Goal: Task Accomplishment & Management: Complete application form

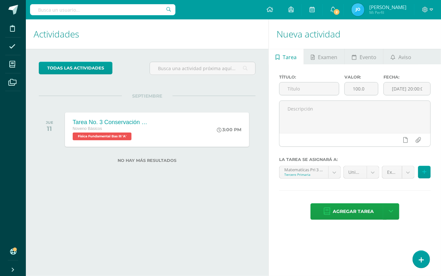
click at [396, 43] on h1 "Nueva actividad" at bounding box center [355, 33] width 157 height 29
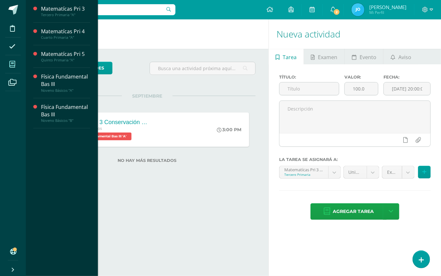
click at [16, 66] on span at bounding box center [12, 64] width 15 height 15
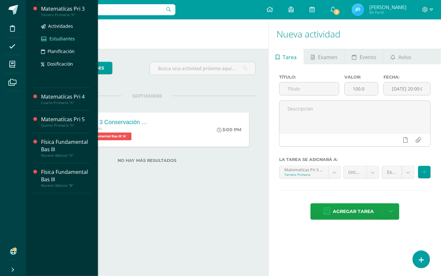
click at [72, 38] on span "Estudiantes" at bounding box center [62, 39] width 26 height 6
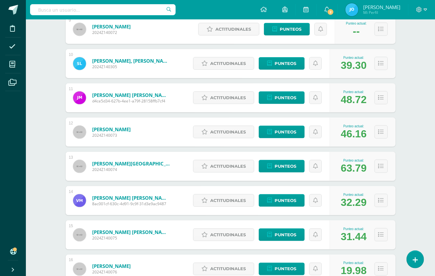
scroll to position [414, 0]
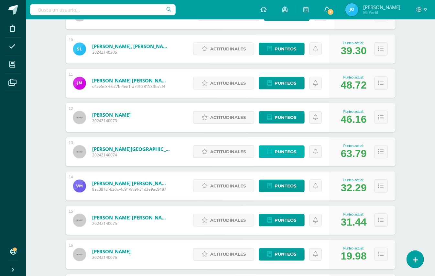
click at [289, 152] on span "Punteos" at bounding box center [285, 152] width 22 height 12
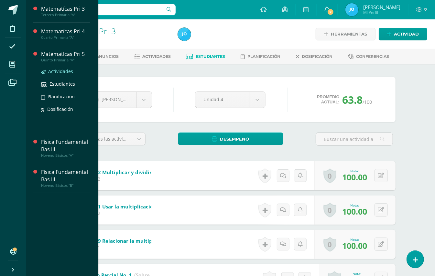
click at [70, 73] on span "Actividades" at bounding box center [60, 71] width 25 height 6
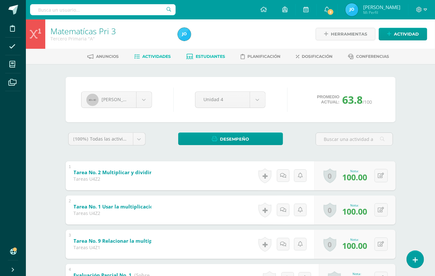
click at [149, 59] on span "Actividades" at bounding box center [156, 56] width 28 height 5
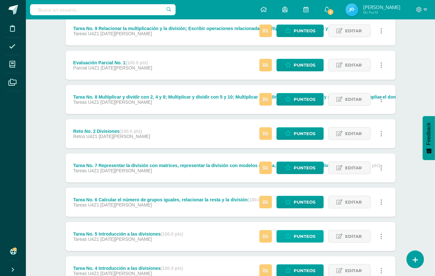
scroll to position [189, 0]
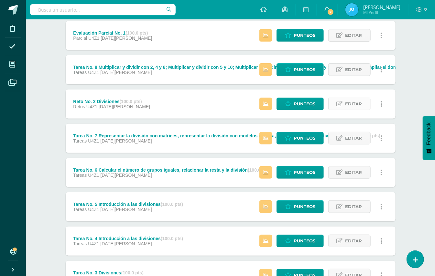
click at [356, 103] on span "Editar" at bounding box center [353, 104] width 17 height 12
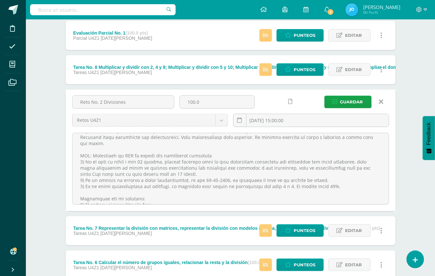
scroll to position [83, 0]
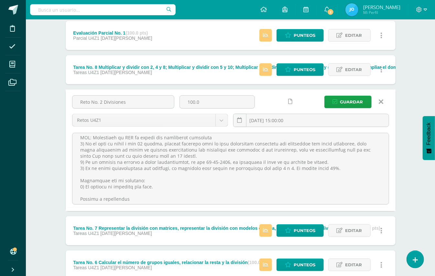
drag, startPoint x: 78, startPoint y: 144, endPoint x: 204, endPoint y: 239, distance: 158.5
click at [204, 239] on div "Tarea No. 2 Multiplicar y dividir con 5 y 10; Multiplicar y dividir con 3 y 6; …" at bounding box center [231, 201] width 330 height 567
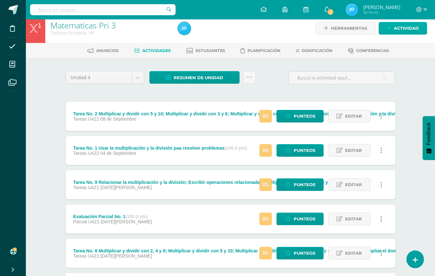
scroll to position [0, 0]
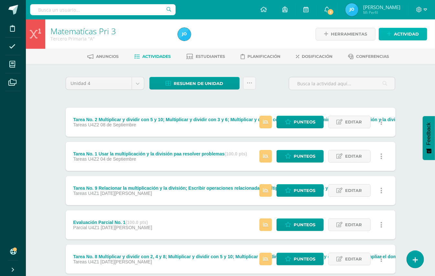
click at [411, 36] on span "Actividad" at bounding box center [406, 34] width 25 height 12
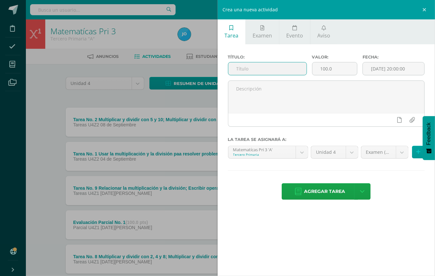
click at [288, 69] on input "text" at bounding box center [267, 68] width 78 height 13
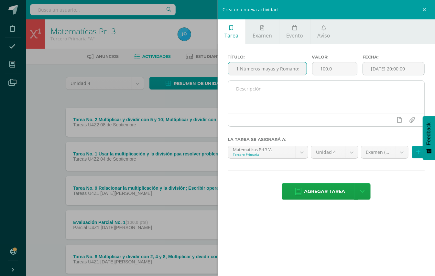
type input "Reto No. 1 Números mayas y Romanos"
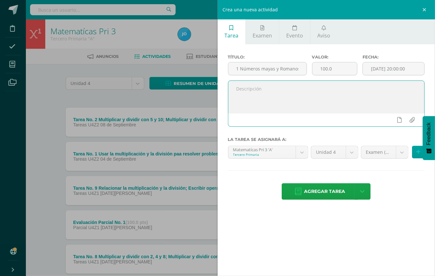
click at [296, 94] on textarea at bounding box center [326, 97] width 196 height 32
paste textarea "Buen día estimados estudiantes, espero que cada uno de ustedes se encuentre bie…"
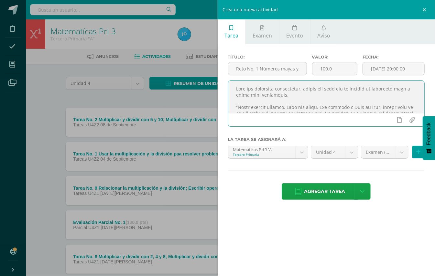
click at [382, 105] on textarea at bounding box center [326, 97] width 196 height 32
click at [377, 111] on textarea at bounding box center [326, 97] width 196 height 32
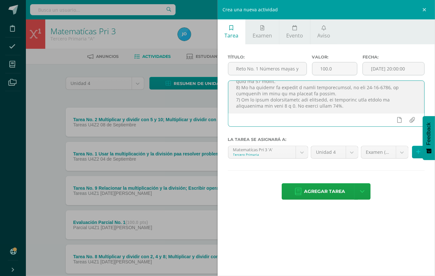
scroll to position [112, 0]
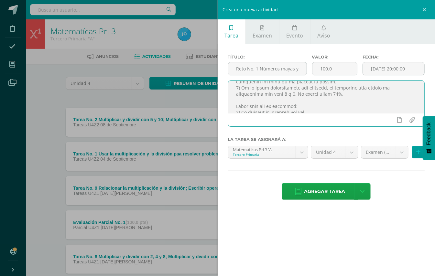
type textarea "Buen día estimados estudiantes, espero que cada uno de ustedes se encuentre bie…"
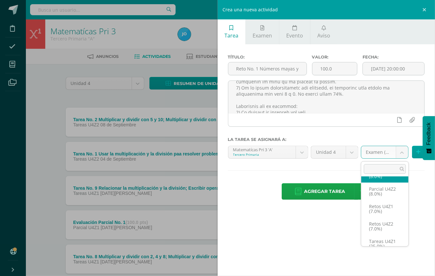
scroll to position [43, 0]
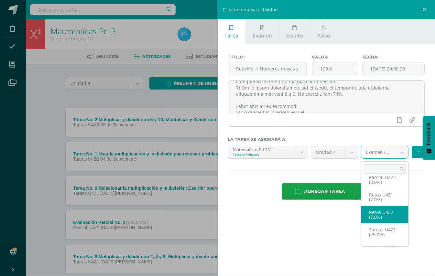
select select "30853"
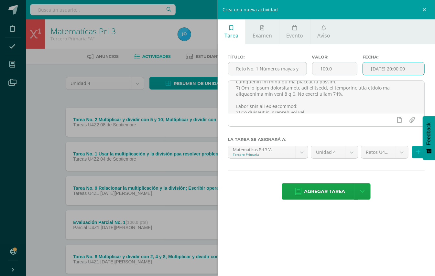
click at [393, 69] on input "[DATE] 20:00:00" at bounding box center [393, 68] width 61 height 13
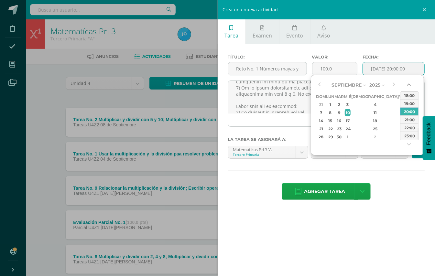
click at [411, 83] on button "button" at bounding box center [409, 86] width 6 height 10
click at [411, 100] on div "15:00" at bounding box center [409, 103] width 18 height 8
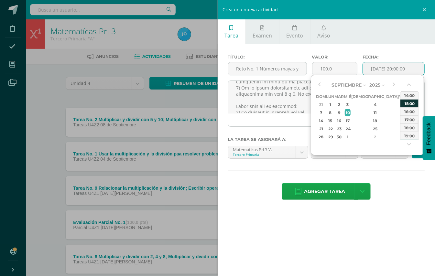
type input "2025-09-10 15:00"
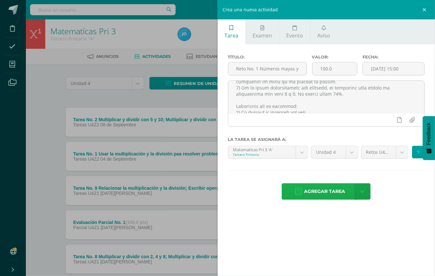
click at [322, 193] on span "Agregar tarea" at bounding box center [324, 192] width 41 height 16
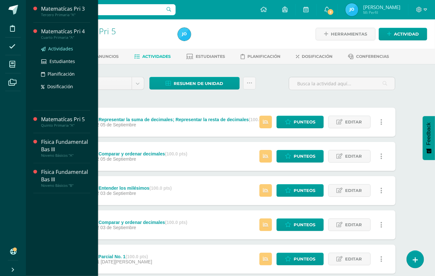
click at [69, 49] on span "Actividades" at bounding box center [60, 49] width 25 height 6
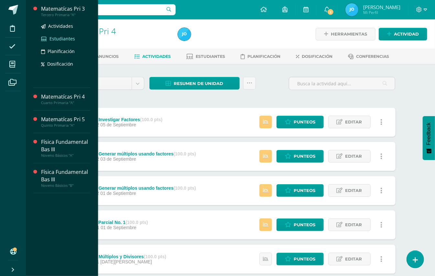
click at [63, 39] on span "Estudiantes" at bounding box center [62, 39] width 26 height 6
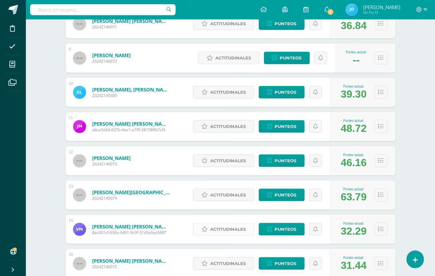
scroll to position [371, 0]
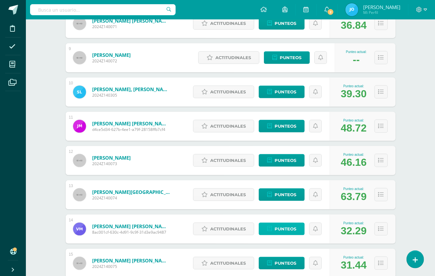
click at [279, 232] on span "Punteos" at bounding box center [285, 229] width 22 height 12
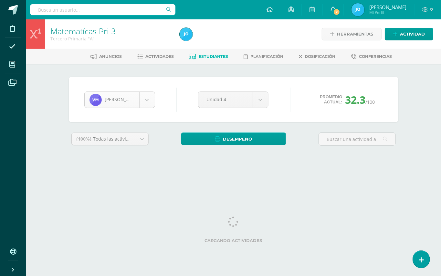
click at [145, 99] on body "Disciplina Asistencia Mis cursos Archivos Soporte Ayuda Reportar un problema Ce…" at bounding box center [220, 87] width 441 height 174
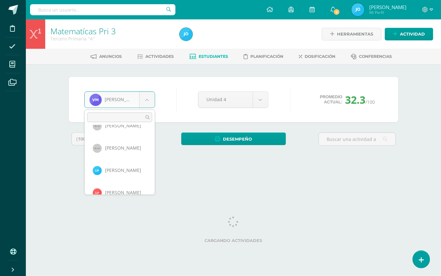
scroll to position [374, 0]
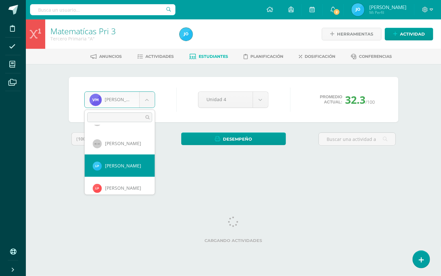
select select "388"
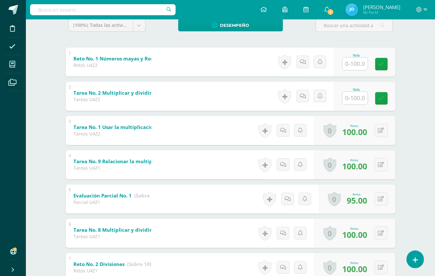
scroll to position [47, 0]
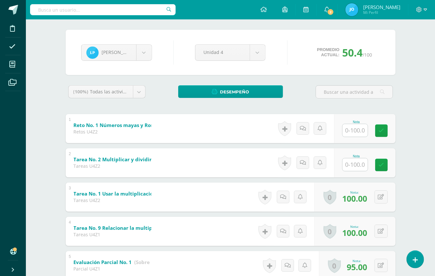
click at [348, 128] on input "text" at bounding box center [354, 130] width 25 height 13
type input "100"
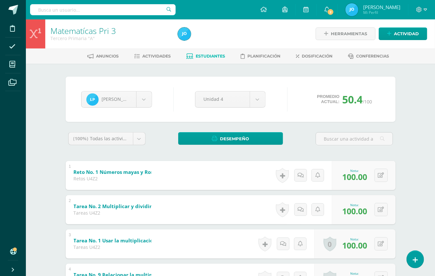
scroll to position [0, 0]
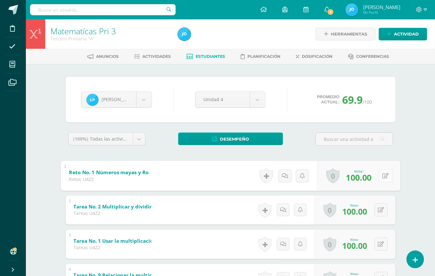
click at [383, 178] on icon at bounding box center [385, 175] width 6 height 5
click at [371, 173] on link at bounding box center [368, 177] width 13 height 13
click at [143, 97] on body "Disciplina Asistencia Mis cursos Archivos Soporte Ayuda Reportar un problema Ce…" at bounding box center [217, 269] width 435 height 539
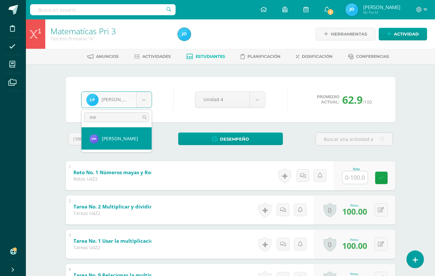
type input "men"
select select "417"
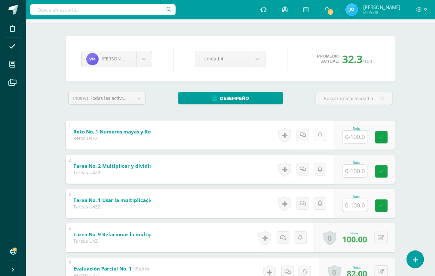
scroll to position [43, 0]
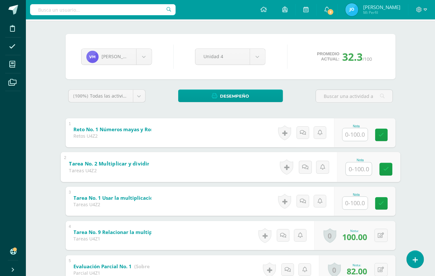
click at [358, 173] on input "text" at bounding box center [359, 168] width 26 height 13
type input "100"
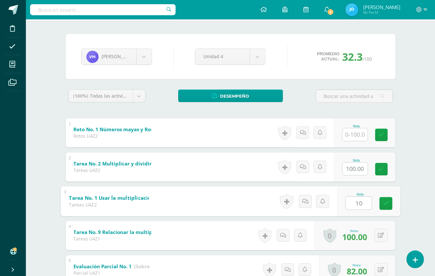
type input "100"
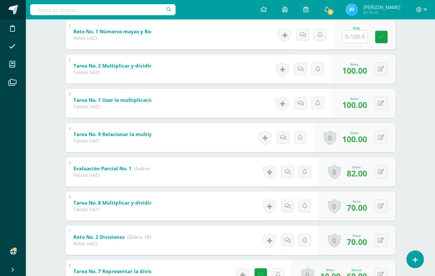
scroll to position [0, 0]
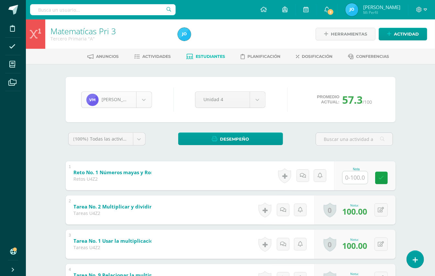
click at [134, 92] on body "Disciplina Asistencia Mis cursos Archivos Soporte Ayuda Reportar un problema Ce…" at bounding box center [217, 269] width 435 height 539
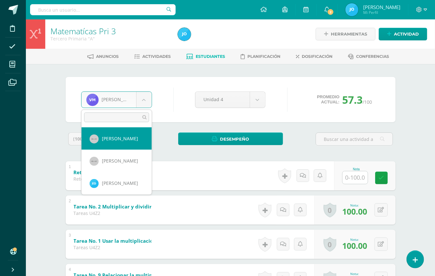
select select "84"
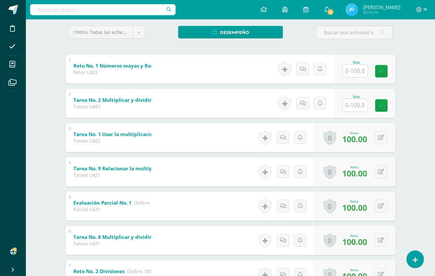
scroll to position [92, 0]
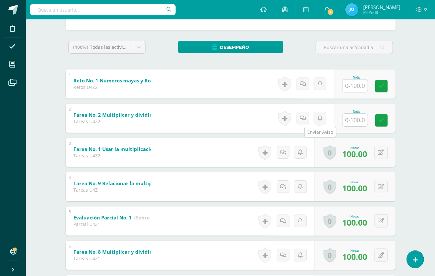
click at [344, 120] on input "text" at bounding box center [354, 120] width 25 height 13
click at [346, 120] on input "text" at bounding box center [359, 119] width 26 height 13
type input "100"
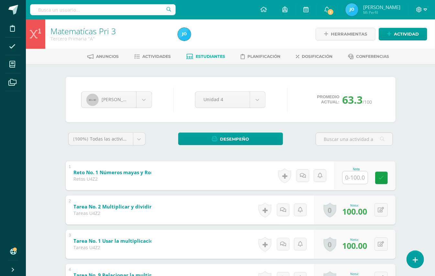
click at [424, 7] on icon at bounding box center [425, 10] width 4 height 6
click at [398, 46] on span "Cerrar sesión" at bounding box center [404, 44] width 29 height 6
